Goal: Transaction & Acquisition: Download file/media

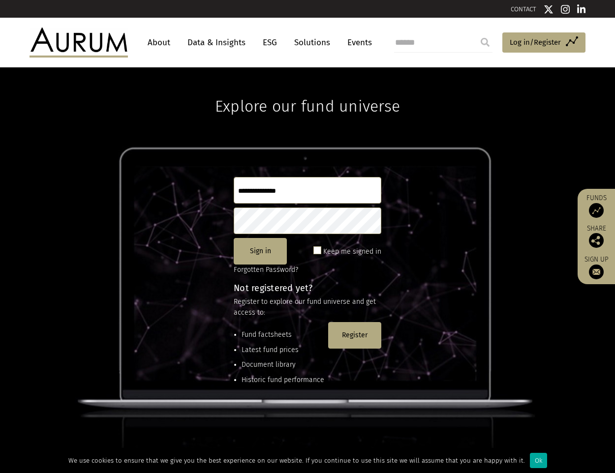
click at [157, 40] on link "About" at bounding box center [159, 42] width 32 height 18
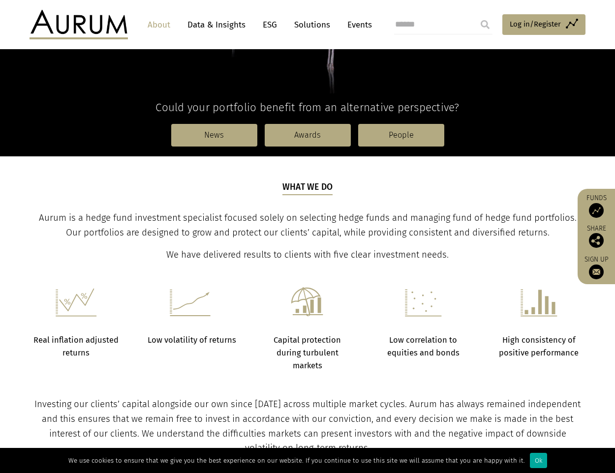
scroll to position [246, 0]
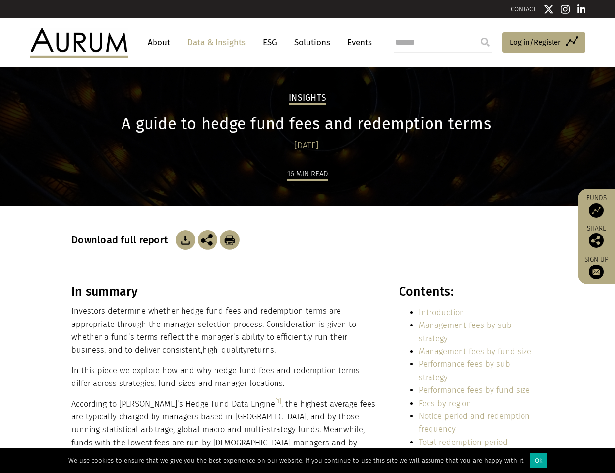
click at [181, 238] on img at bounding box center [186, 240] width 20 height 20
